Goal: Transaction & Acquisition: Purchase product/service

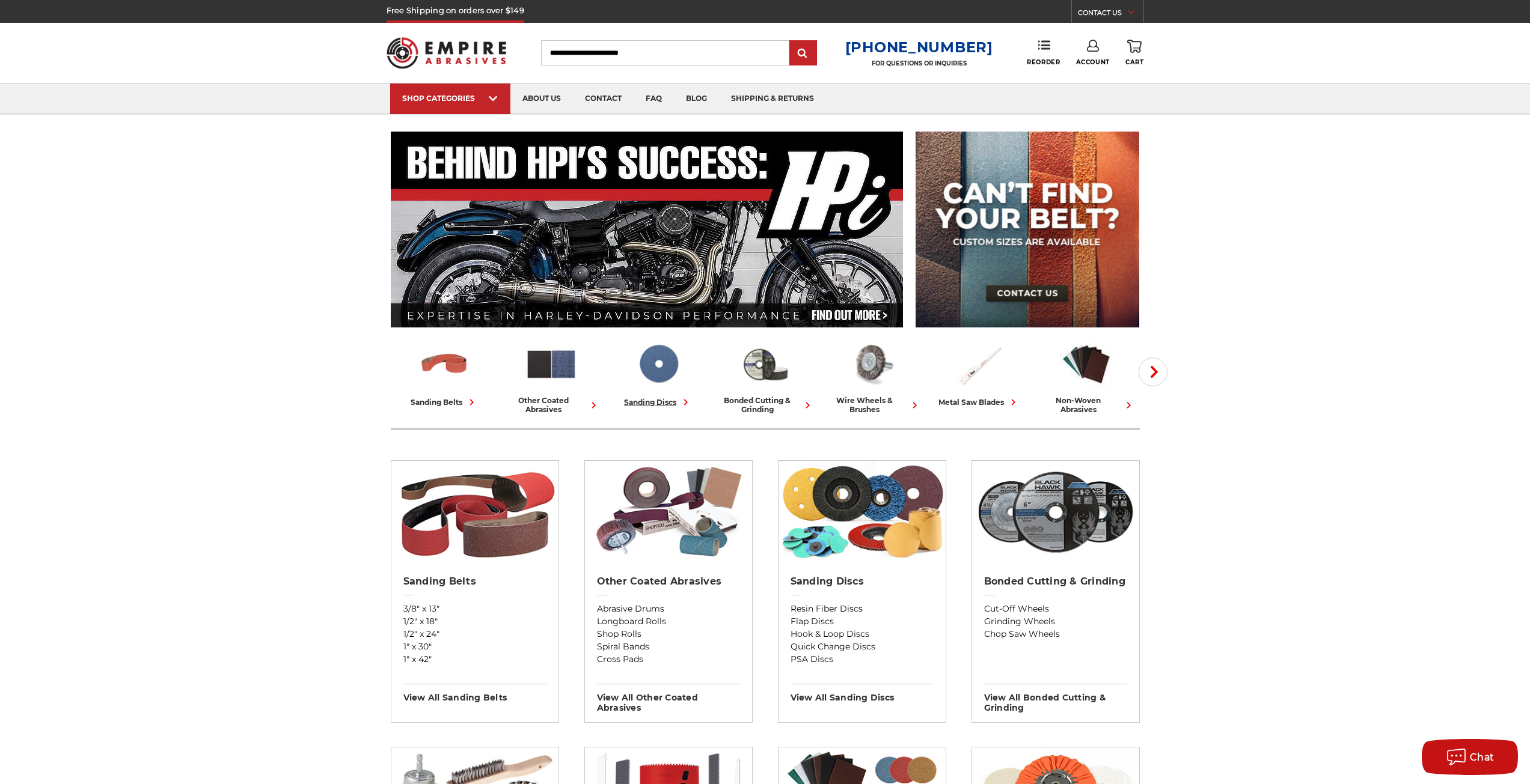
click at [681, 358] on img at bounding box center [657, 365] width 53 height 52
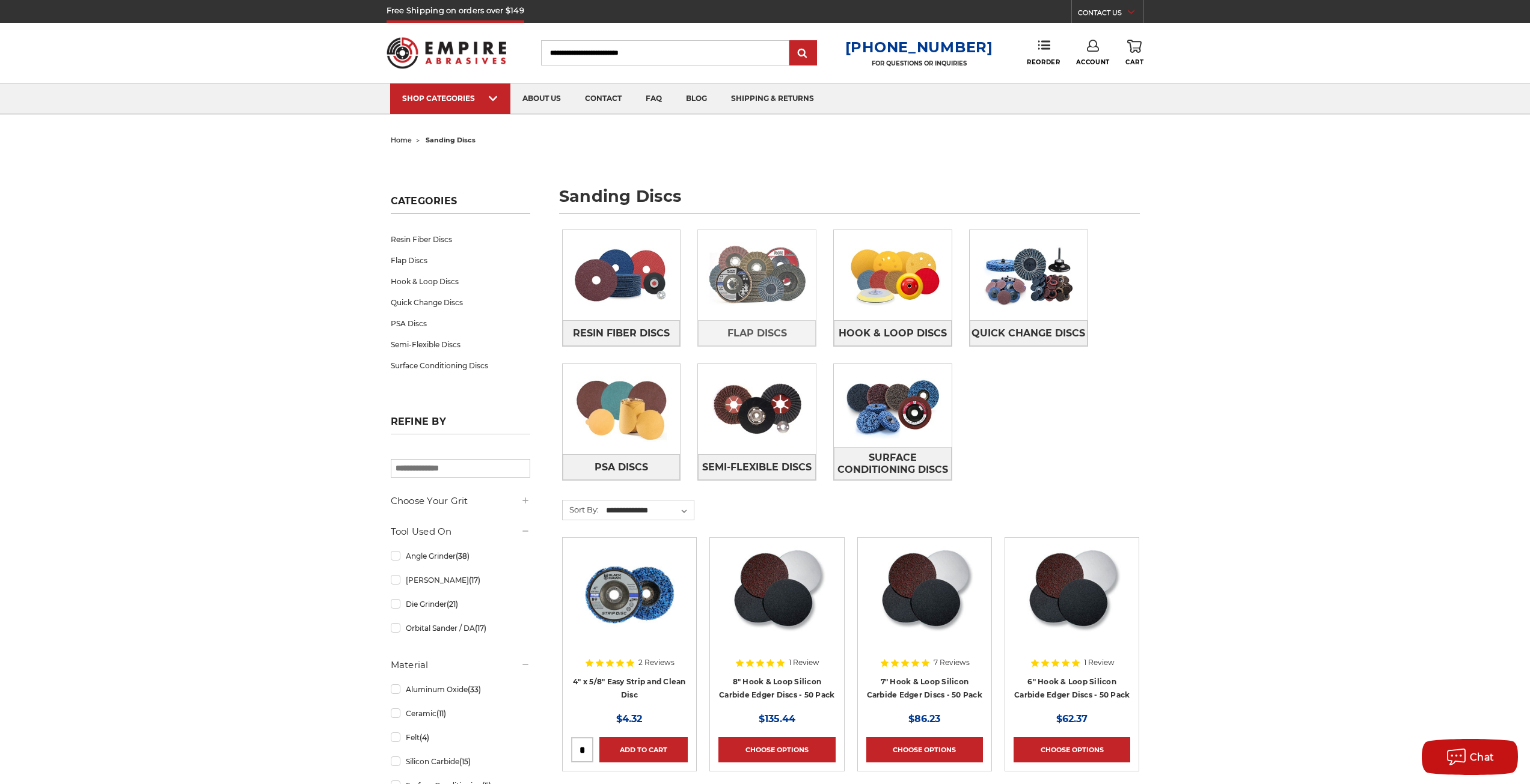
click at [765, 274] on img at bounding box center [756, 275] width 118 height 83
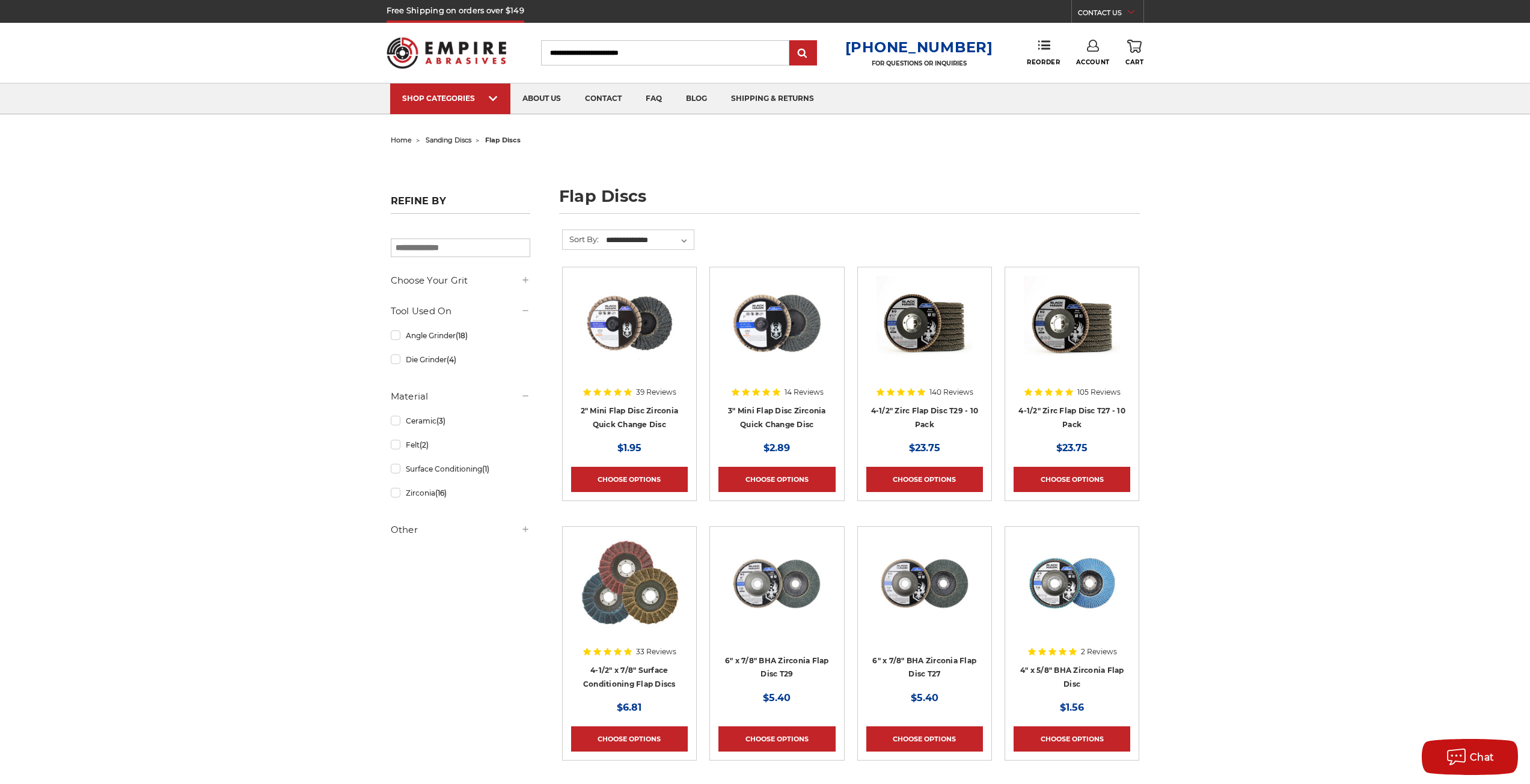
scroll to position [501, 0]
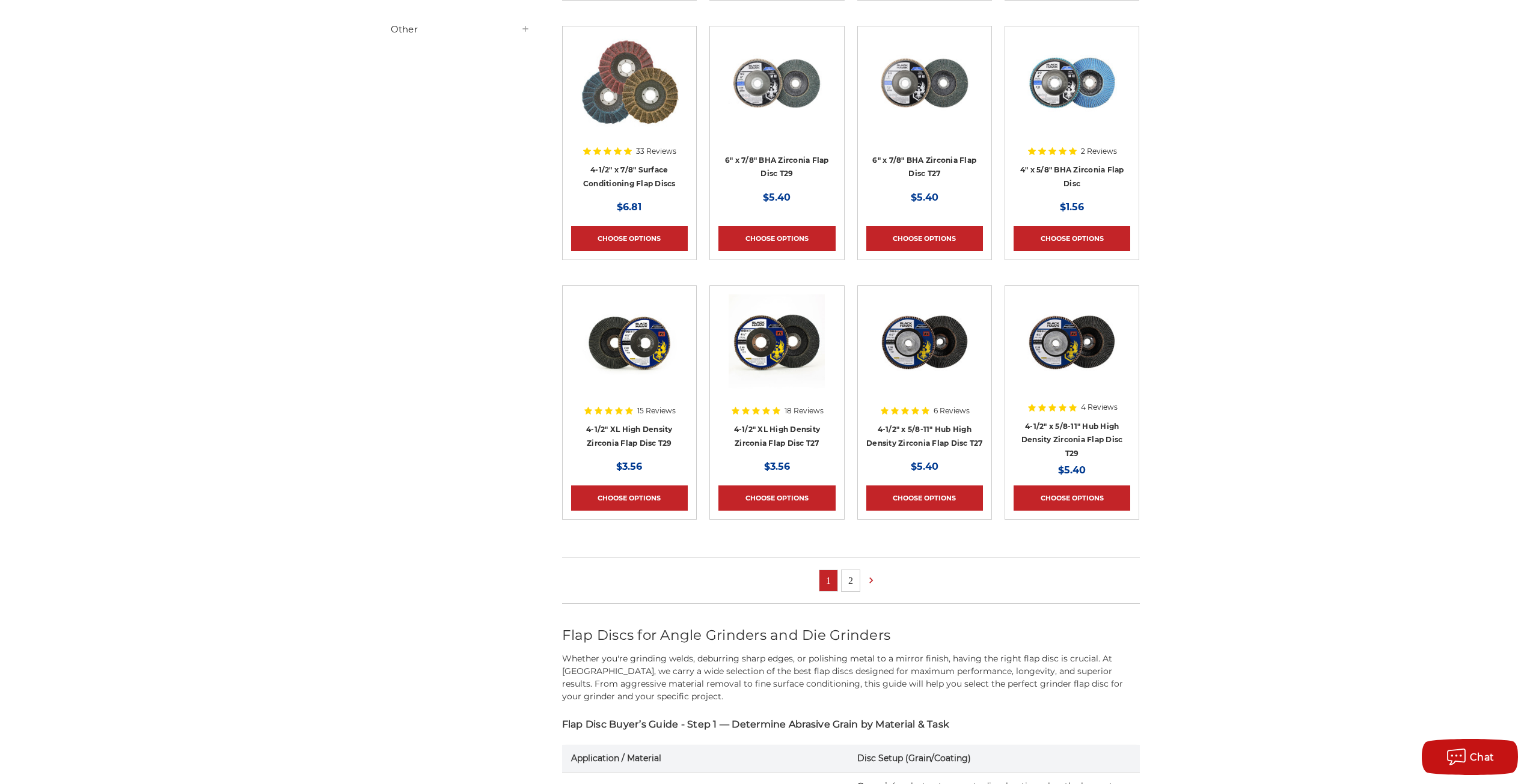
click at [849, 581] on link "2" at bounding box center [850, 581] width 18 height 21
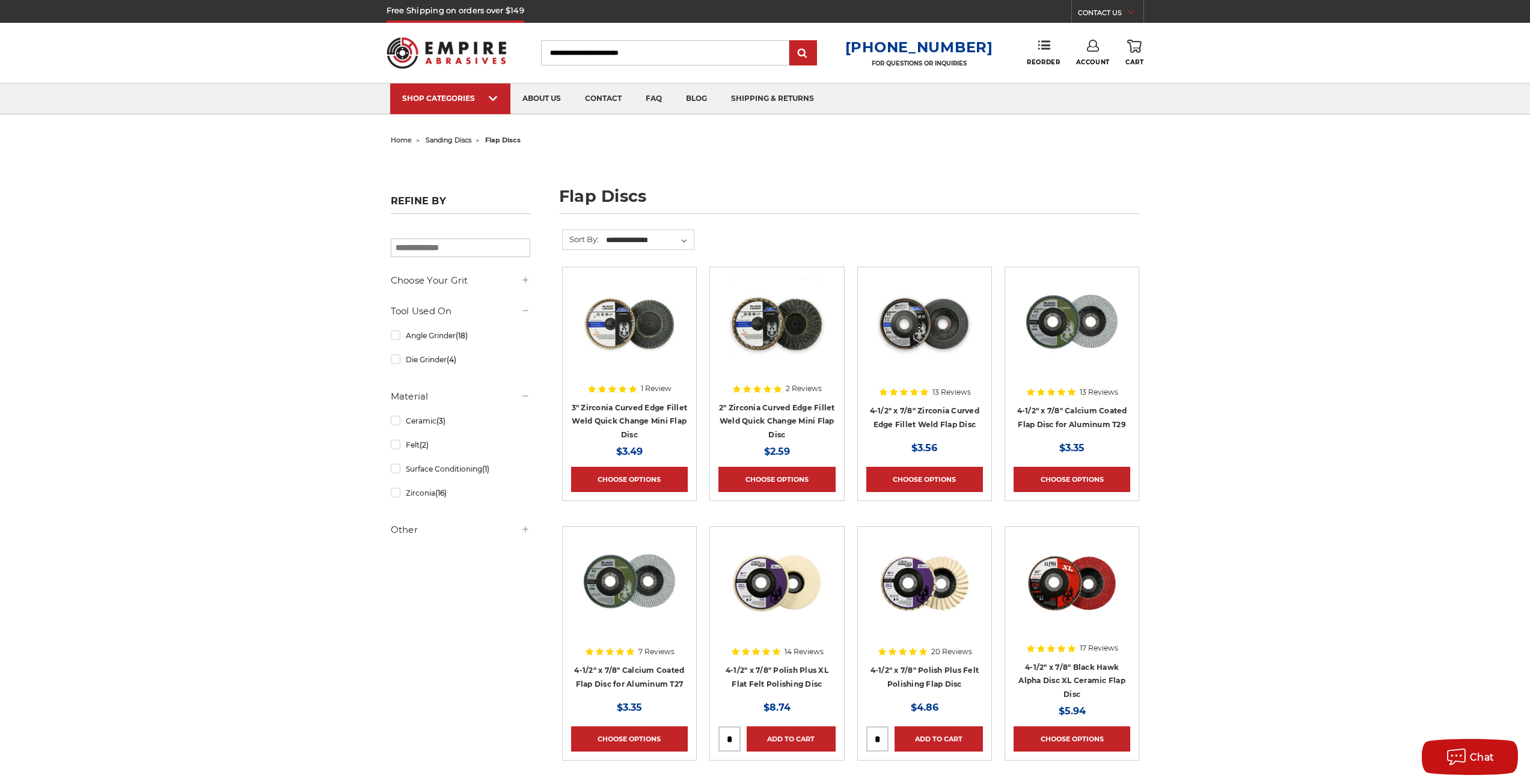
scroll to position [501, 0]
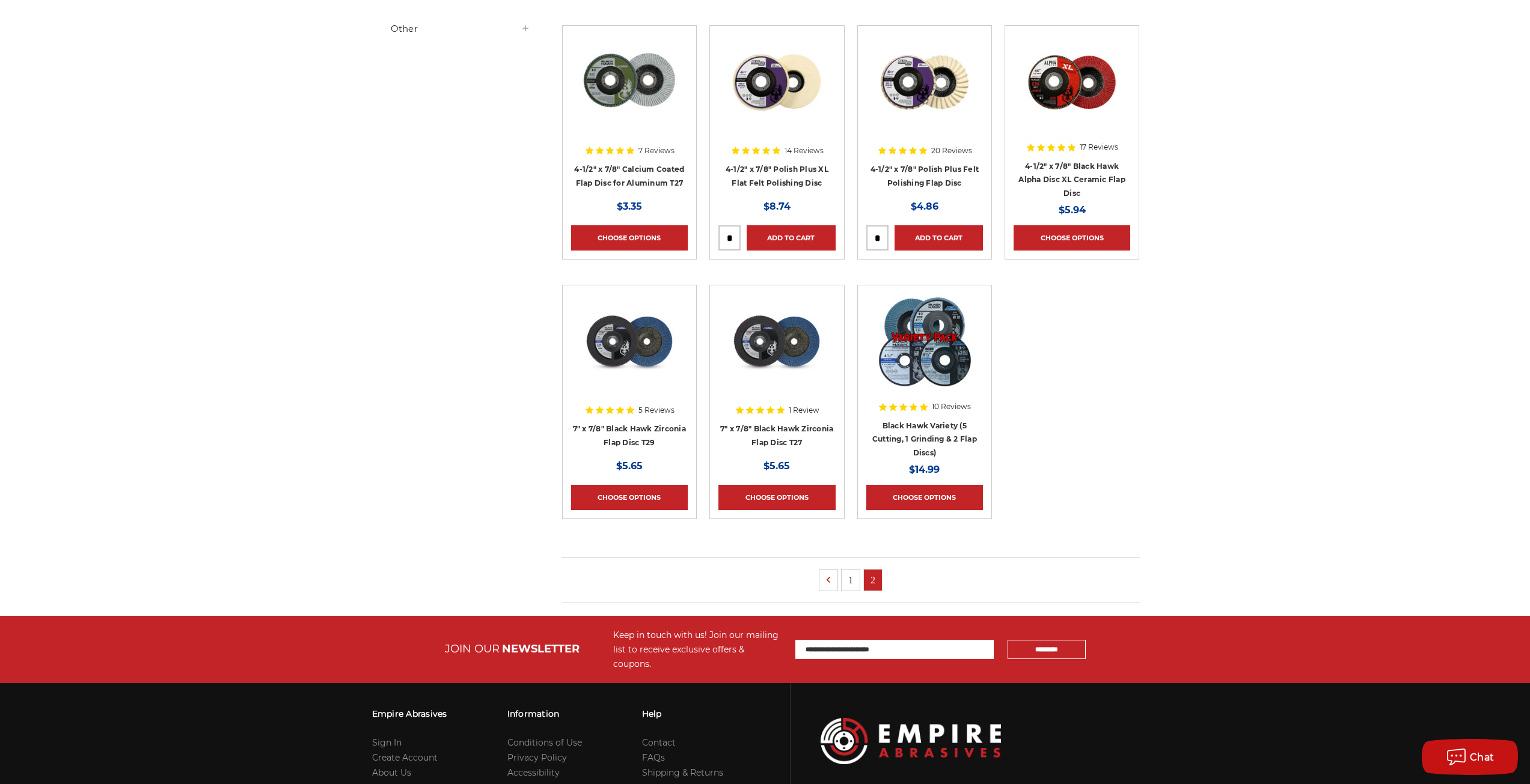
click at [847, 577] on link "1" at bounding box center [850, 581] width 18 height 21
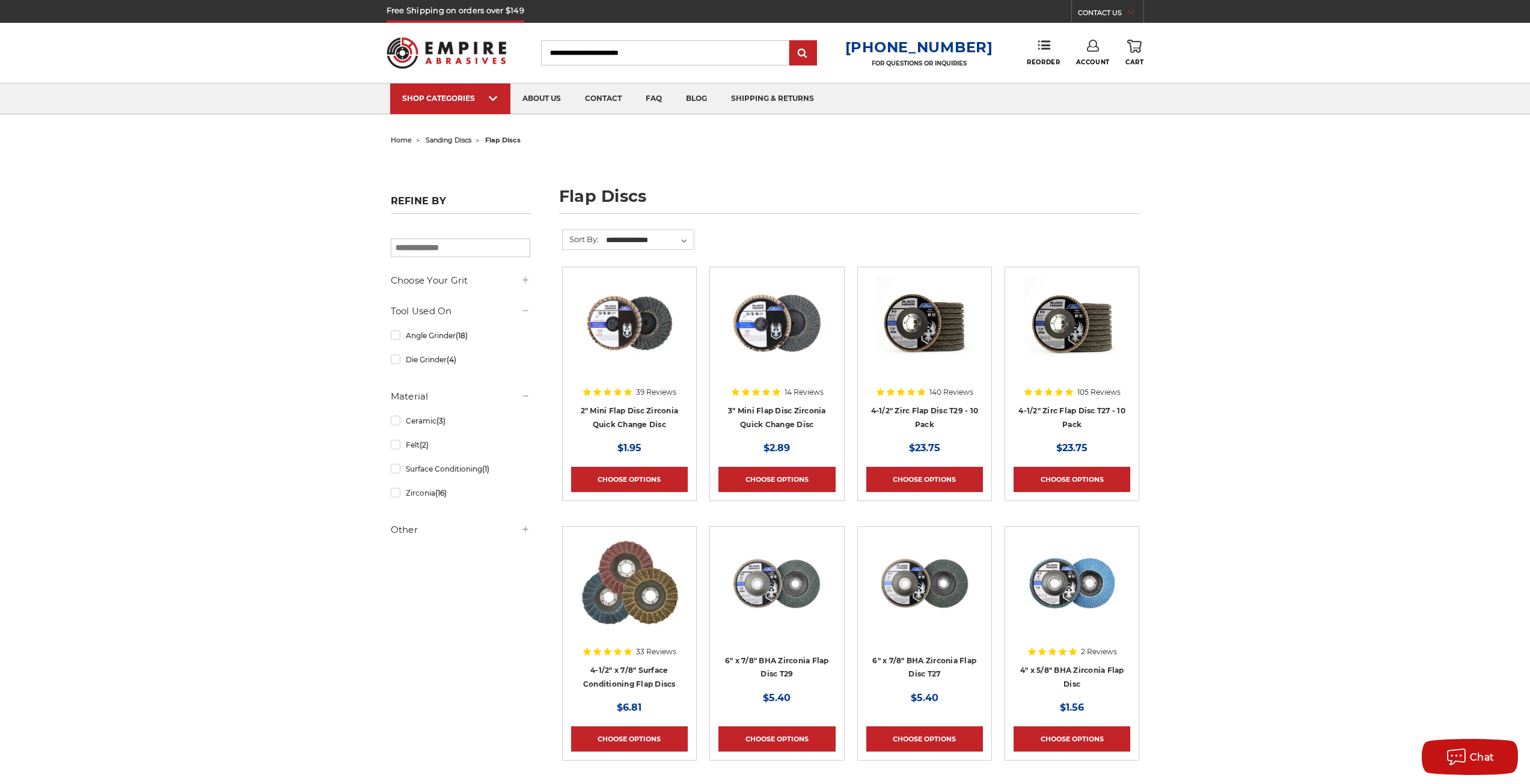
click at [612, 38] on div "Toggle menu Menu Search 1-800-816-3824 FOR QUESTIONS OR INQUIRIES Phone Reorder…" at bounding box center [765, 53] width 757 height 60
click at [608, 48] on input "Search" at bounding box center [665, 53] width 249 height 25
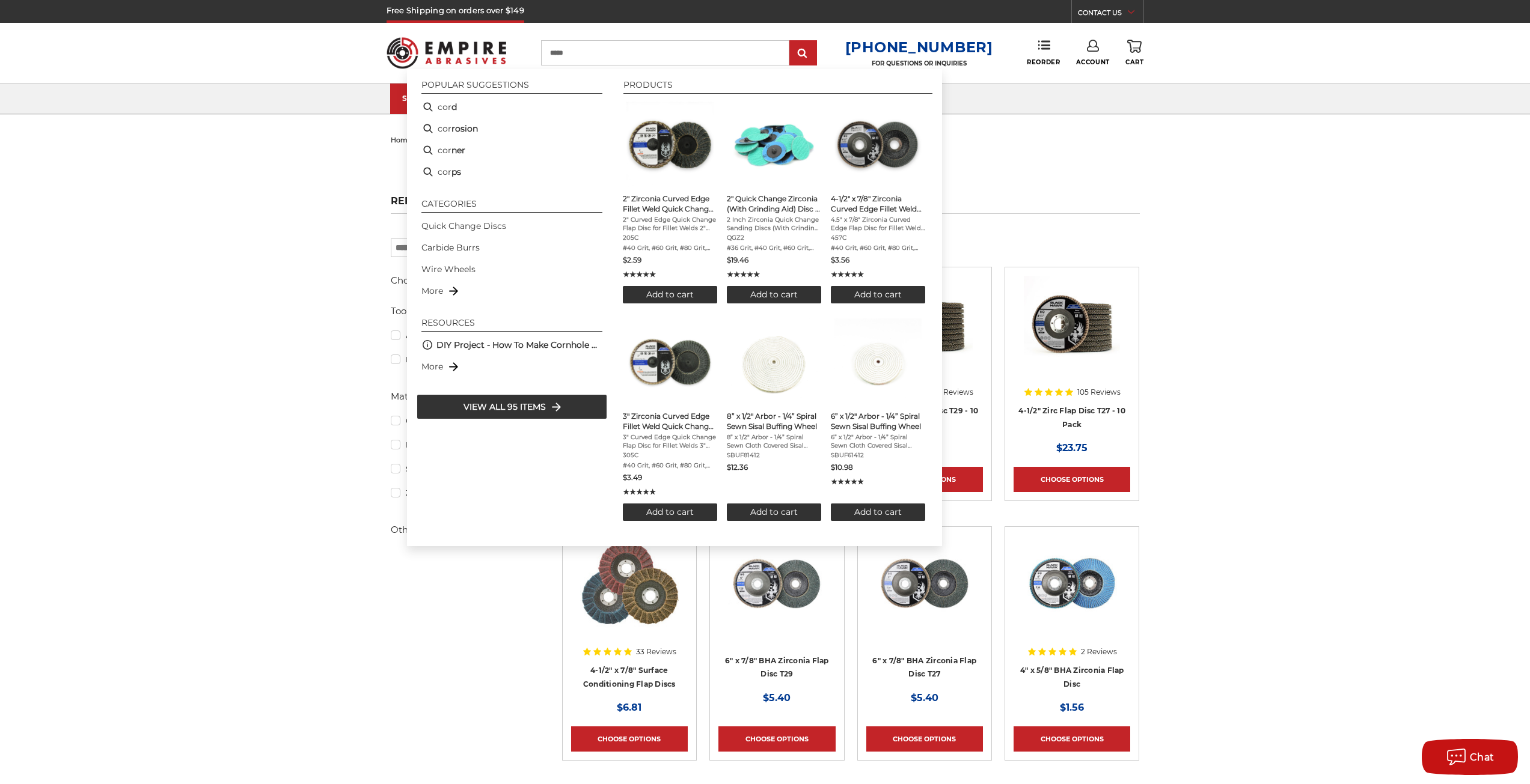
type input "******"
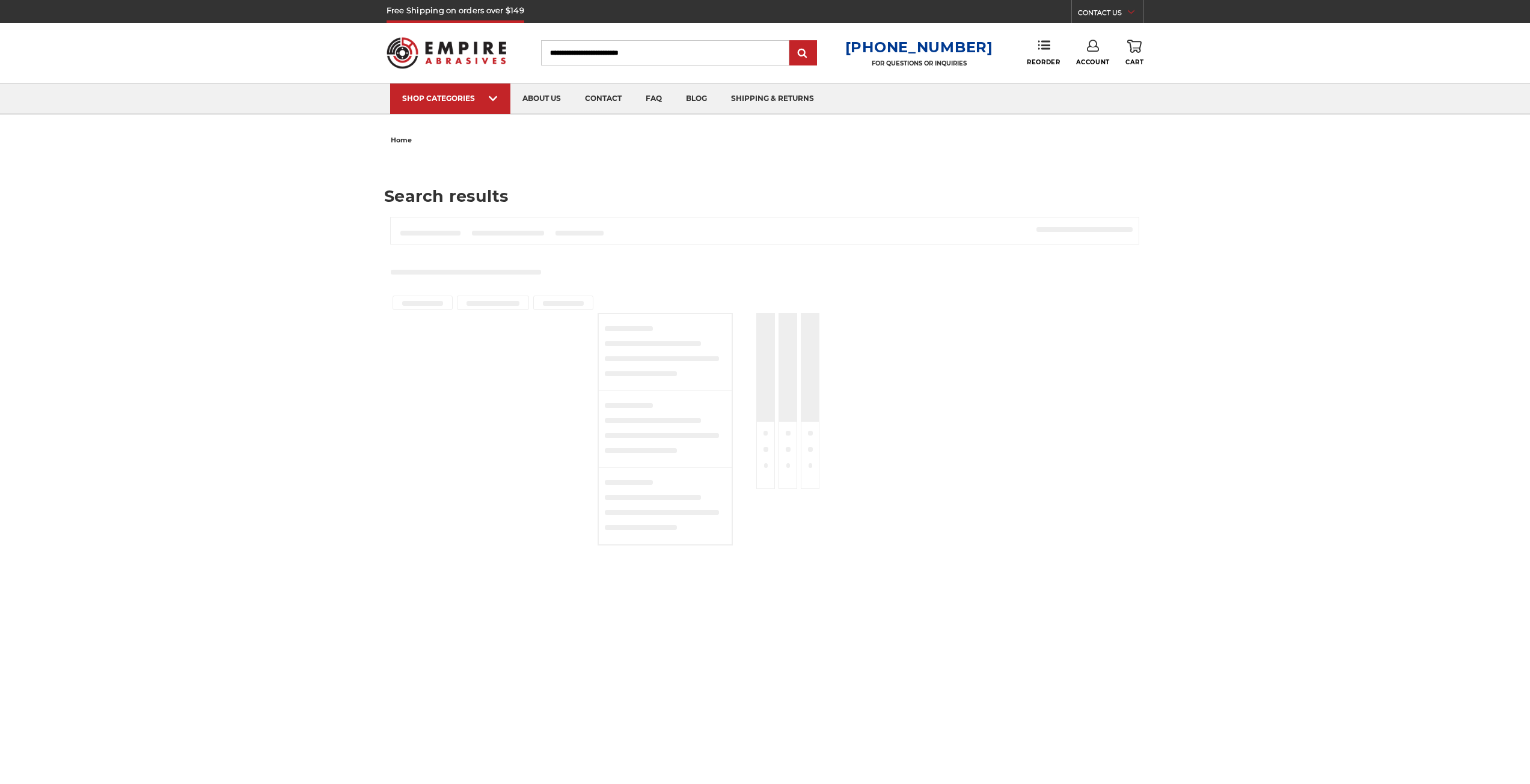
type input "******"
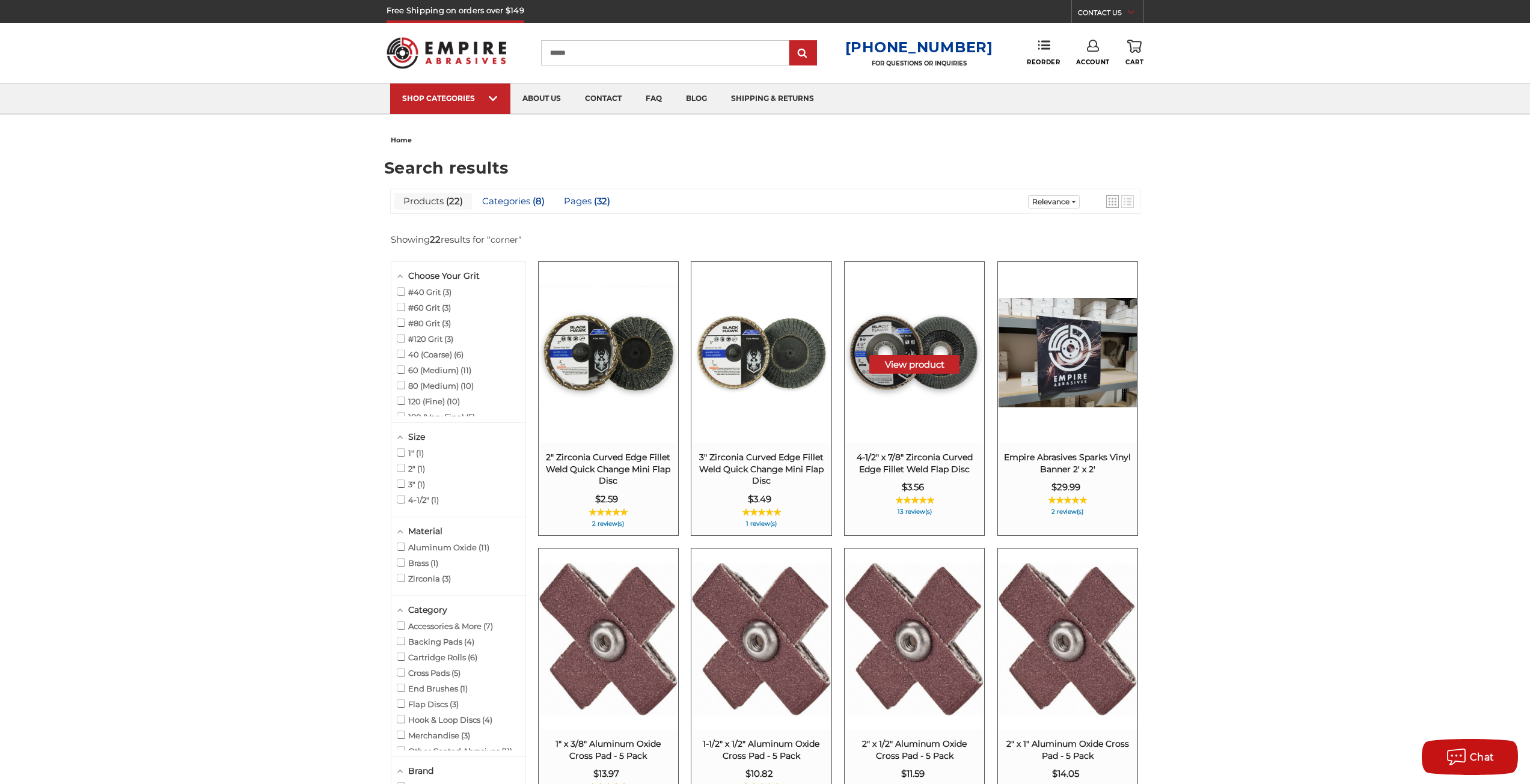
click at [943, 351] on img at bounding box center [915, 353] width 138 height 138
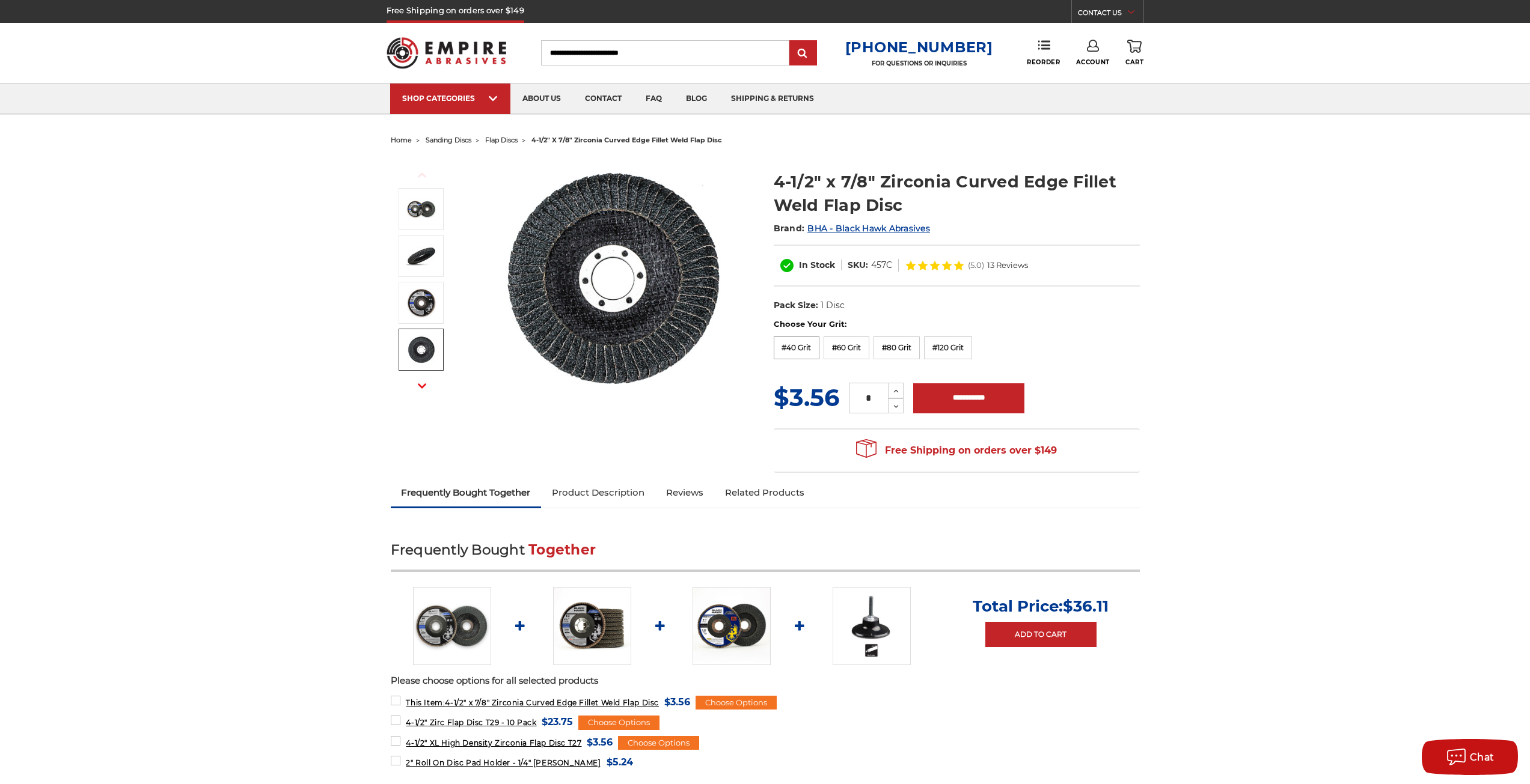
click at [786, 345] on label "#40 Grit" at bounding box center [797, 348] width 46 height 23
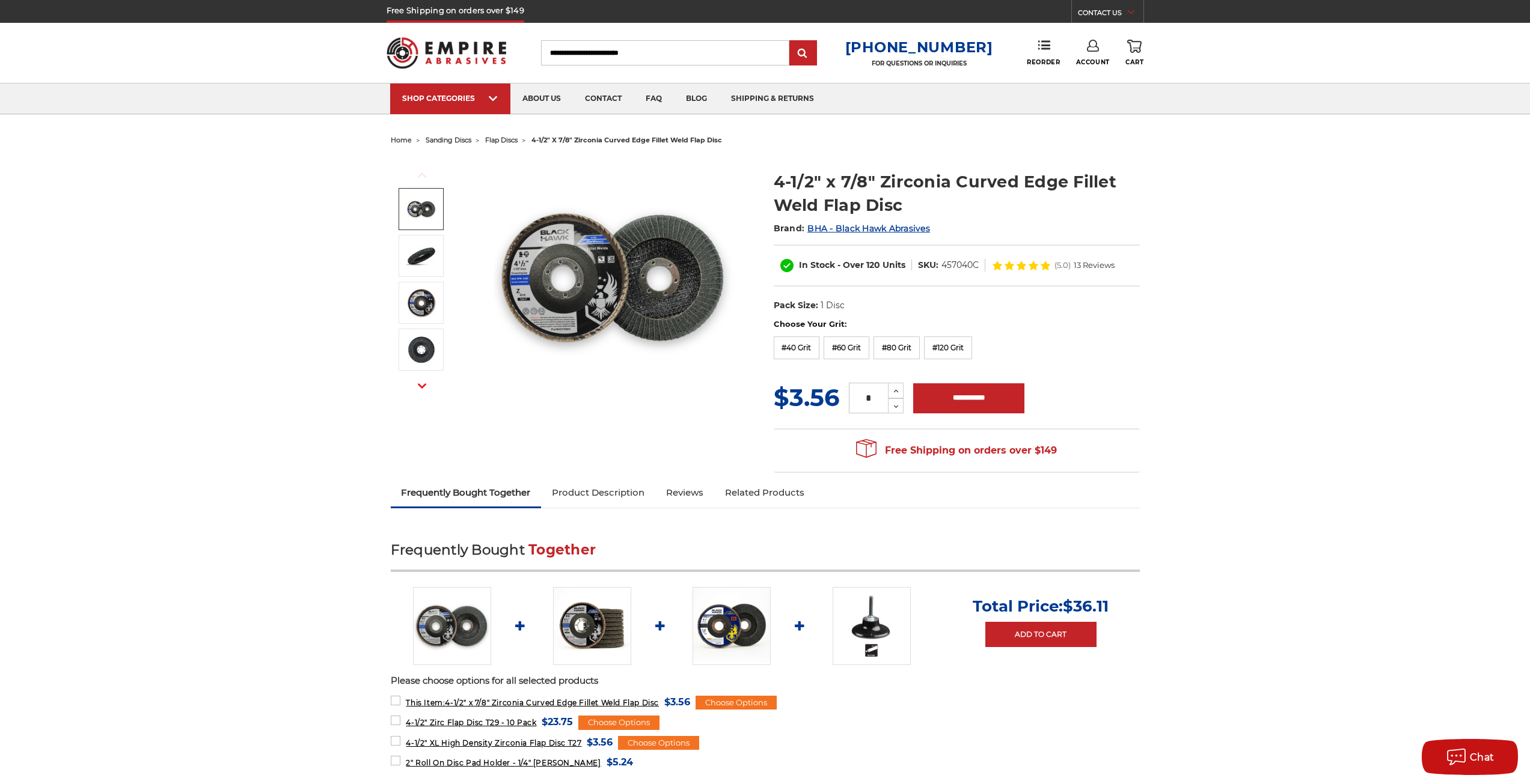
click at [487, 136] on span "flap discs" at bounding box center [501, 140] width 33 height 9
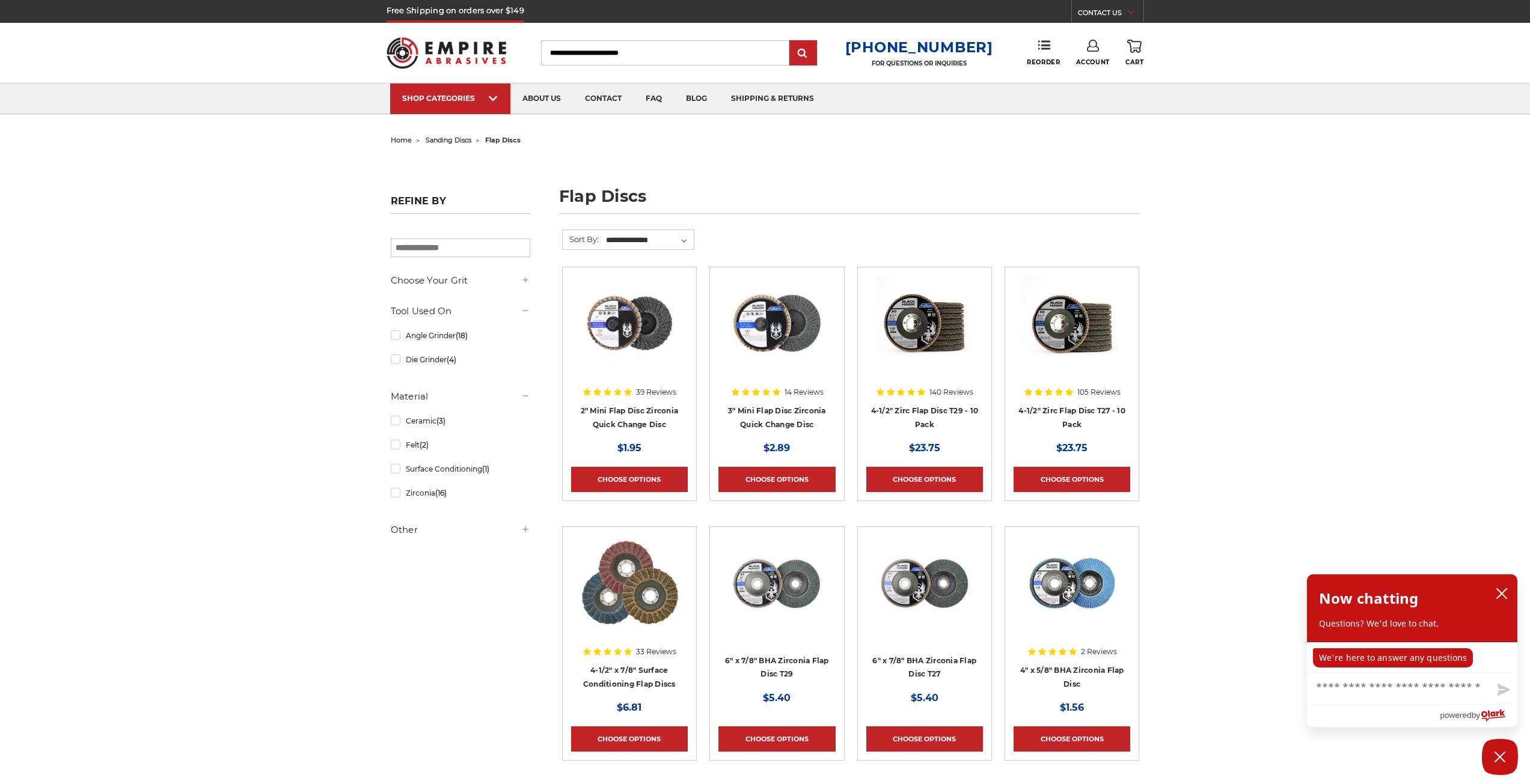
scroll to position [501, 0]
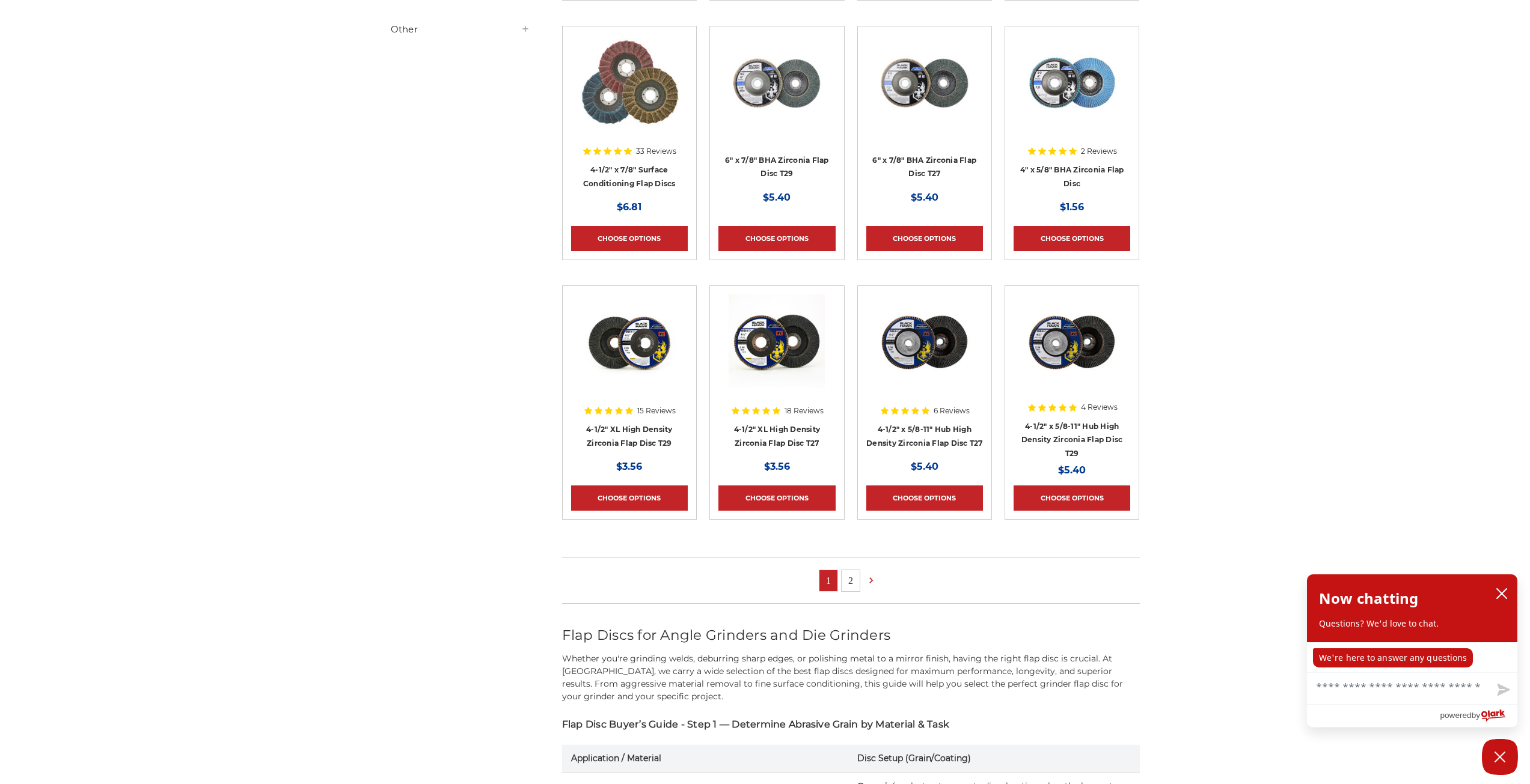
click at [848, 583] on link "2" at bounding box center [850, 581] width 18 height 21
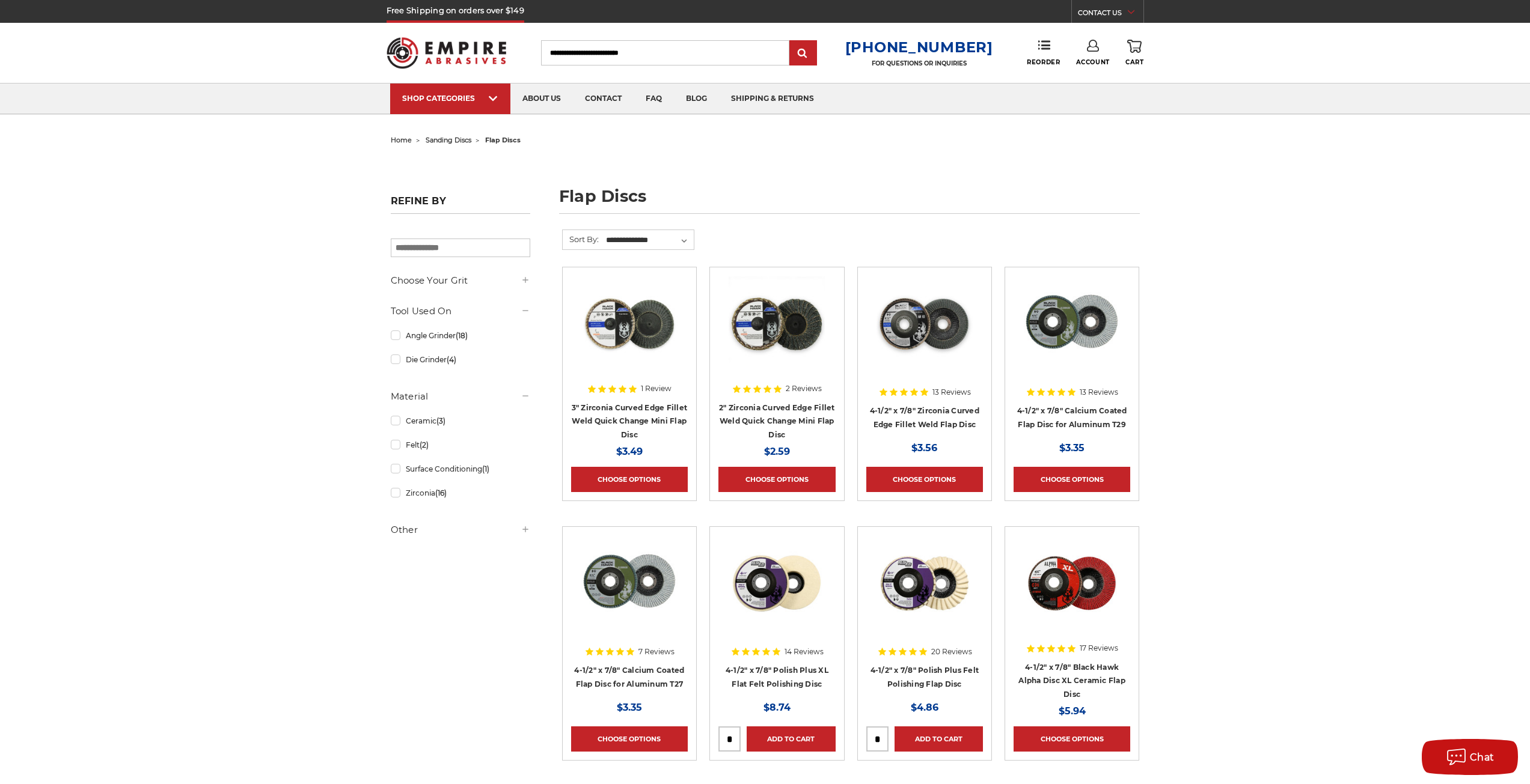
click at [1060, 603] on img at bounding box center [1072, 583] width 96 height 96
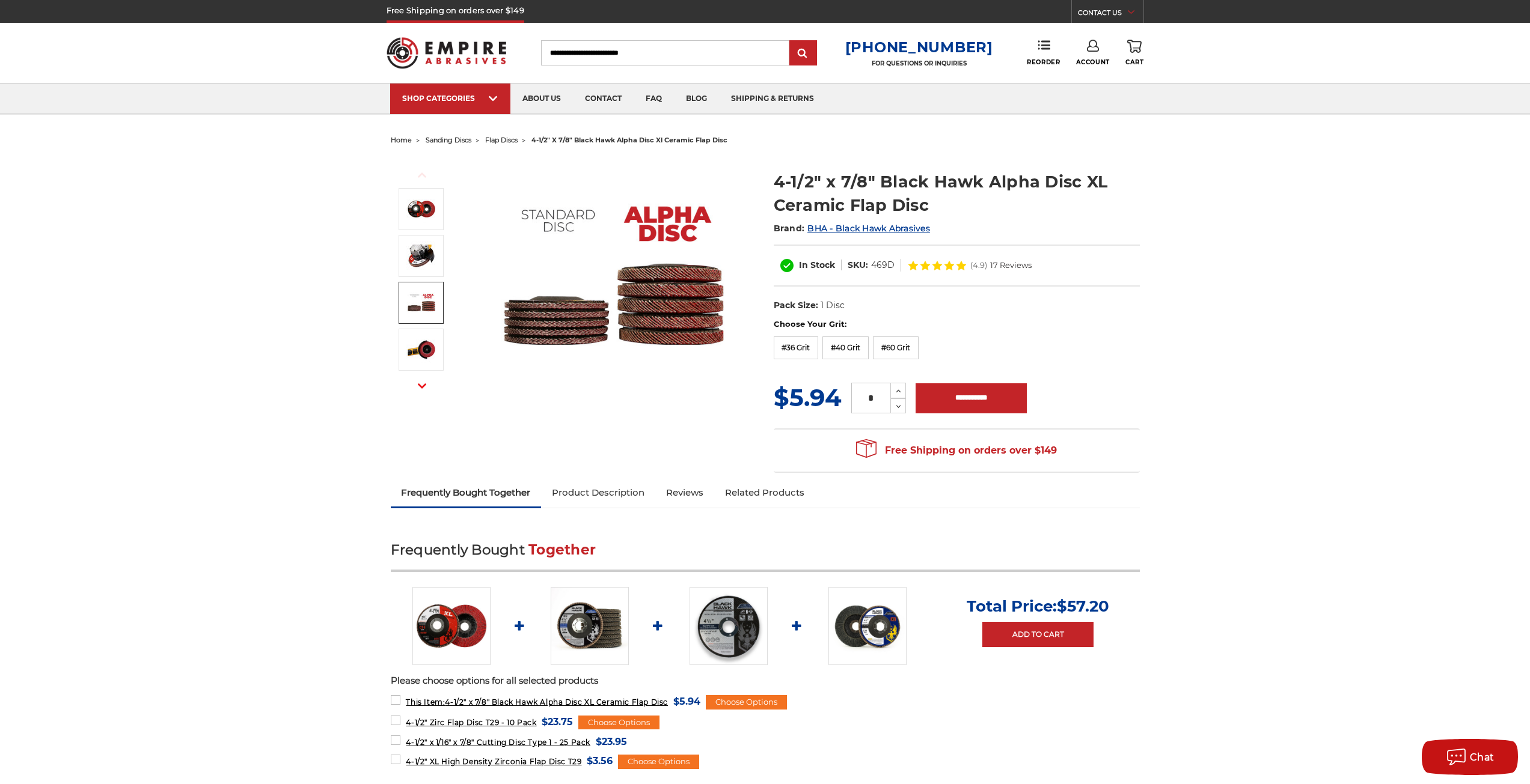
click at [416, 303] on img at bounding box center [420, 302] width 30 height 30
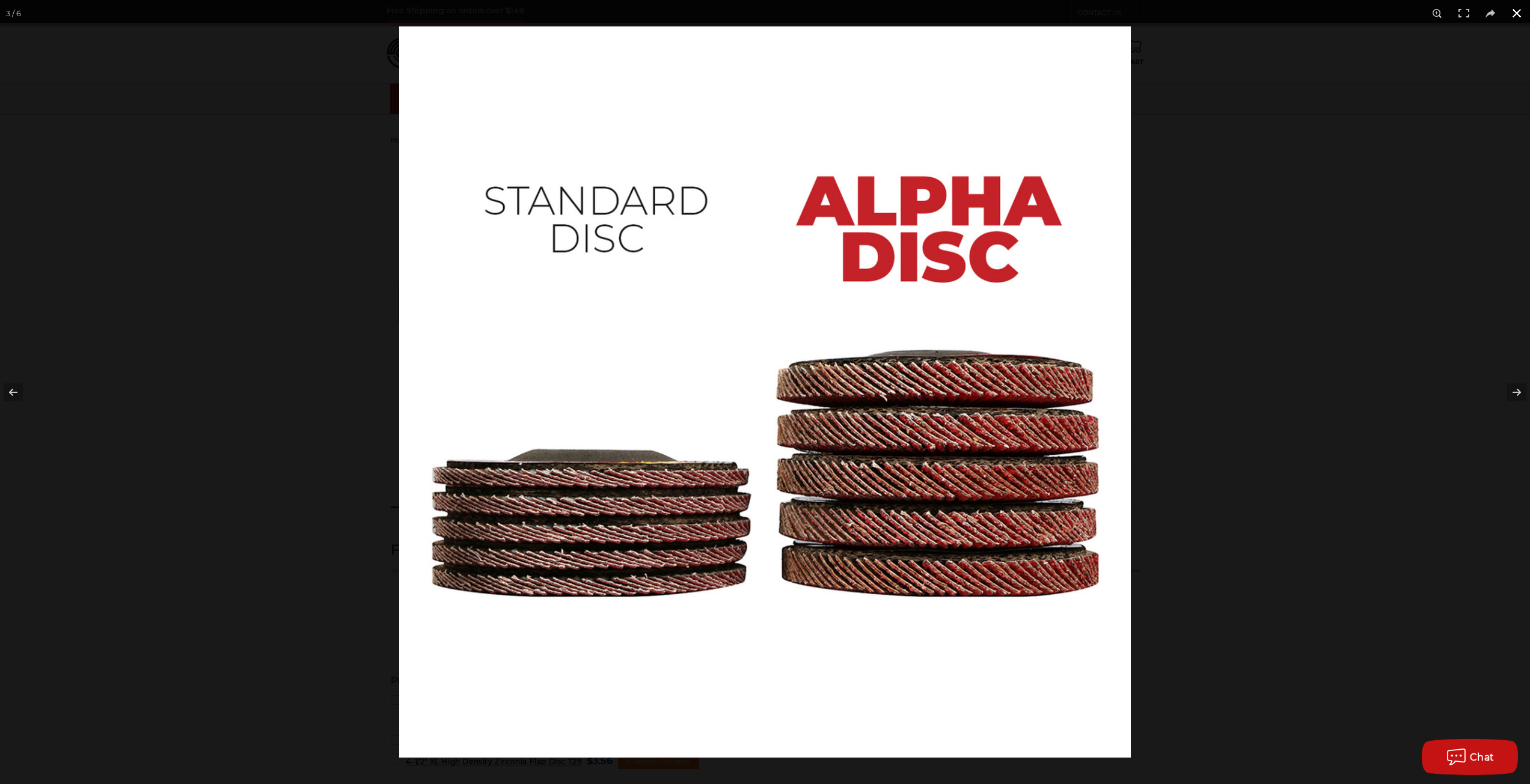
click at [1514, 11] on button at bounding box center [1518, 13] width 27 height 27
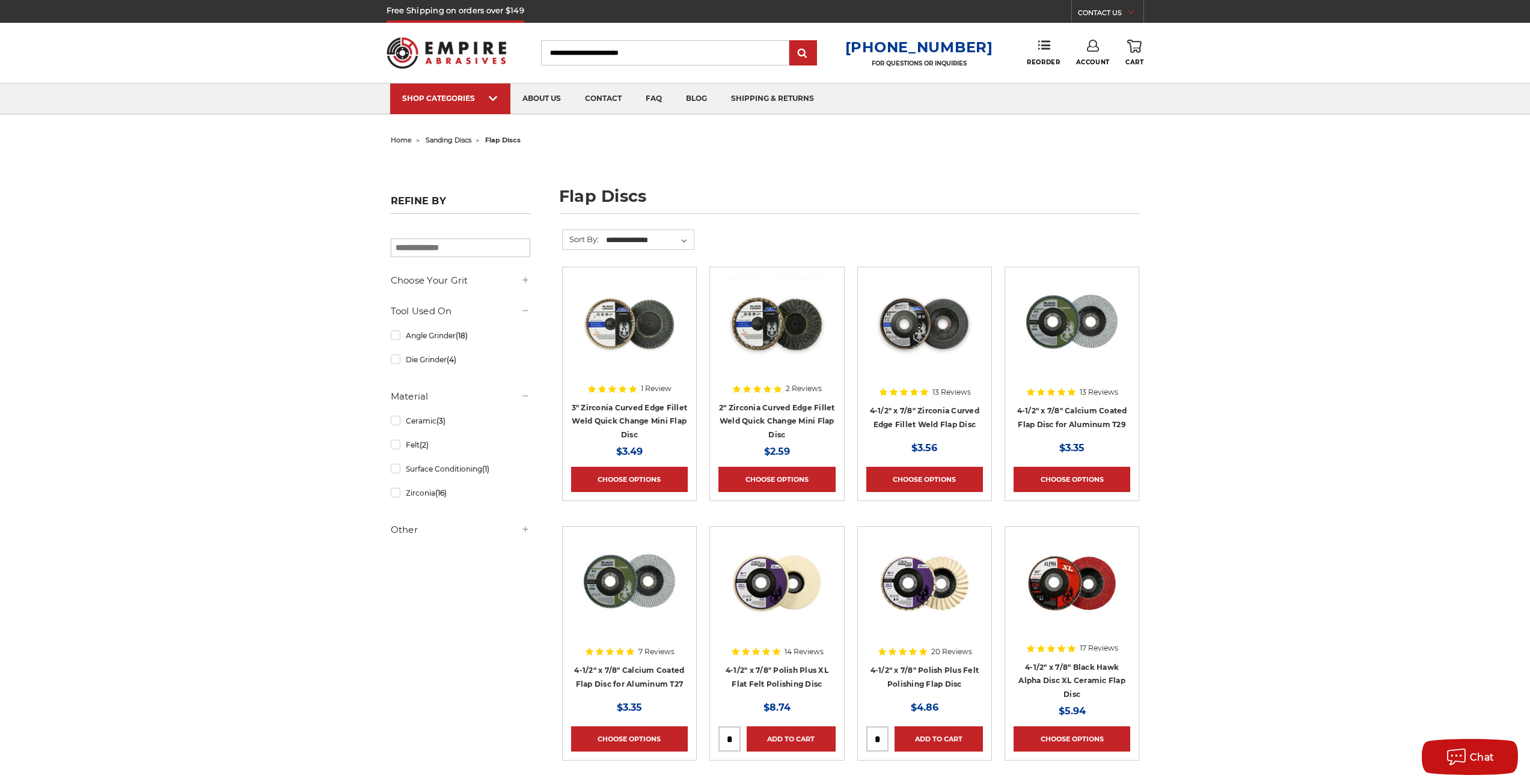
click at [915, 336] on img at bounding box center [924, 324] width 96 height 96
